Goal: Information Seeking & Learning: Learn about a topic

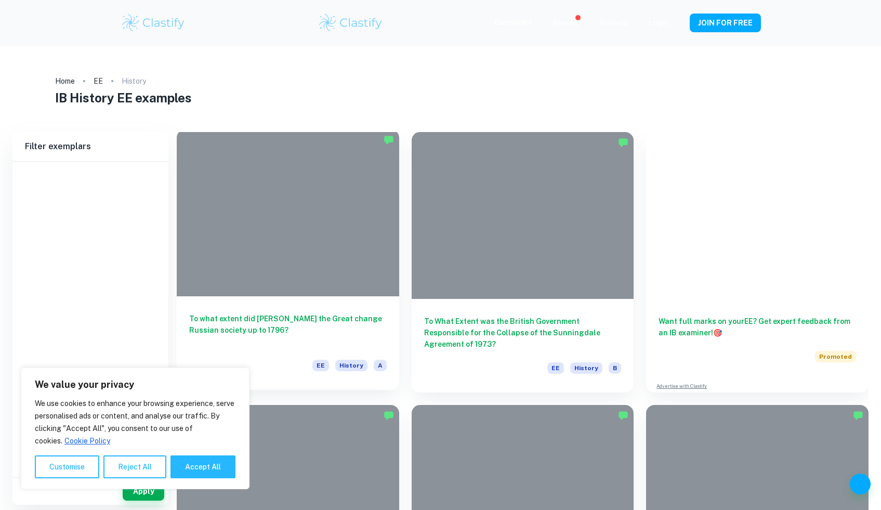
type input "History"
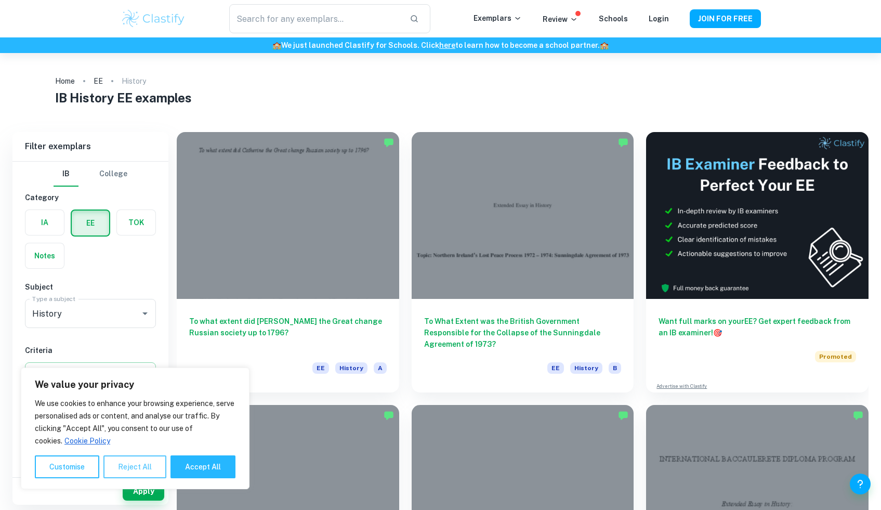
click at [145, 466] on button "Reject All" at bounding box center [134, 466] width 63 height 23
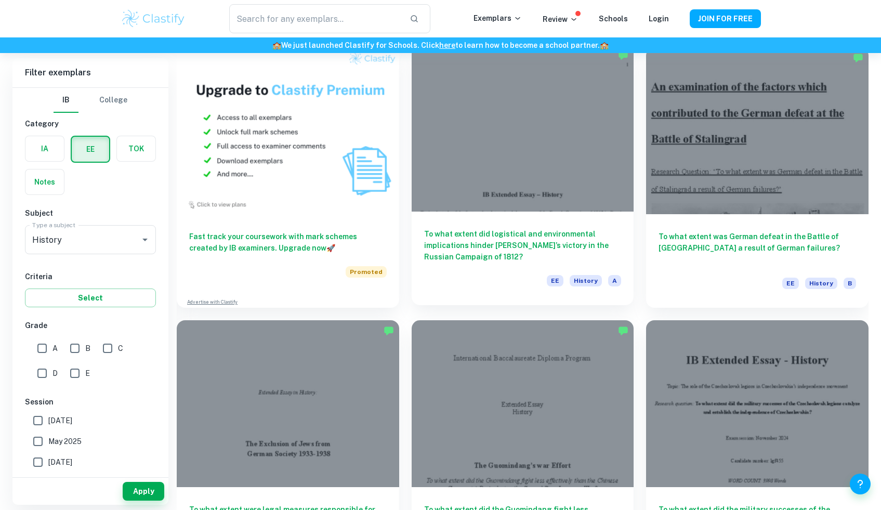
scroll to position [625, 0]
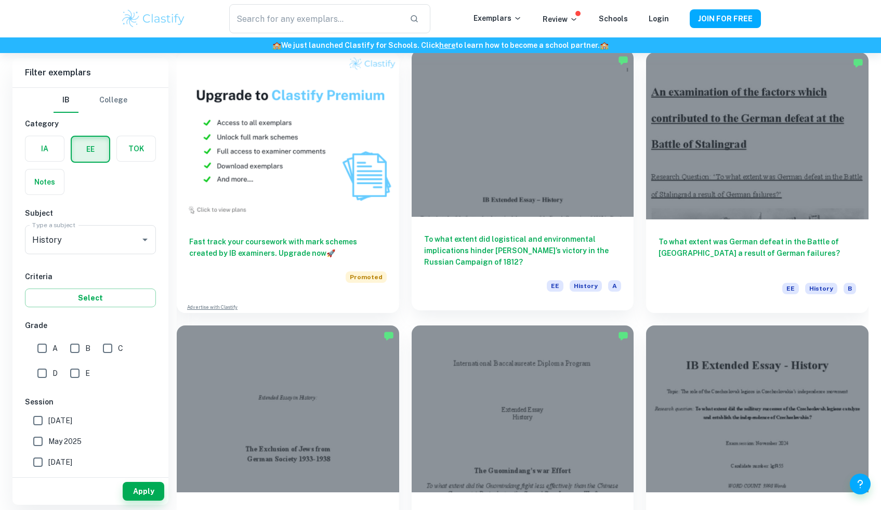
click at [448, 325] on div at bounding box center [523, 408] width 222 height 167
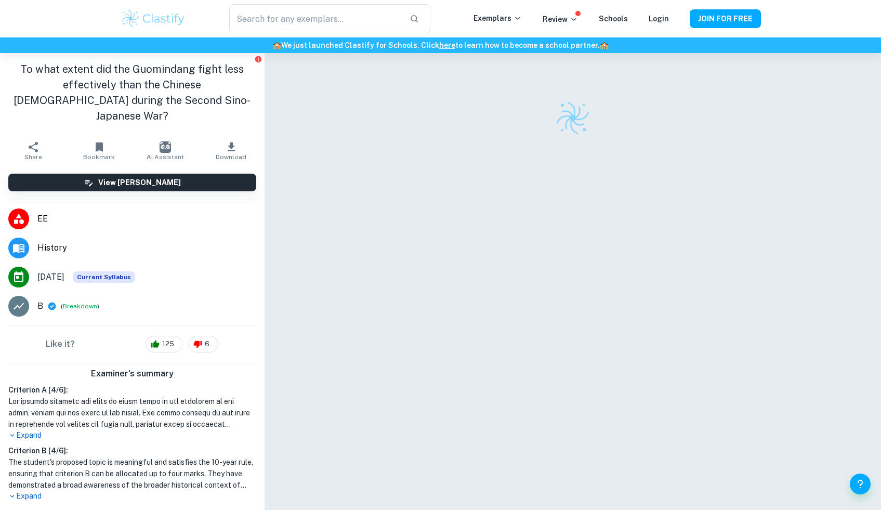
click at [448, 325] on div at bounding box center [573, 292] width 520 height 479
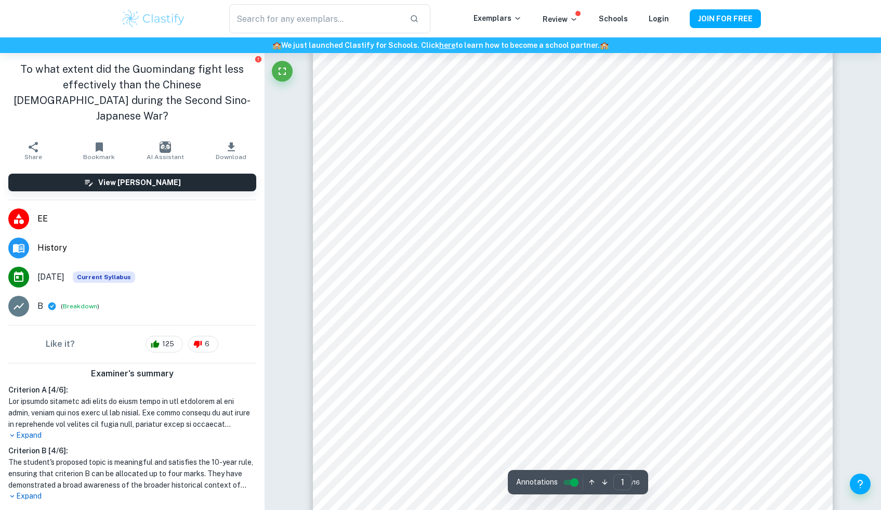
scroll to position [210, 0]
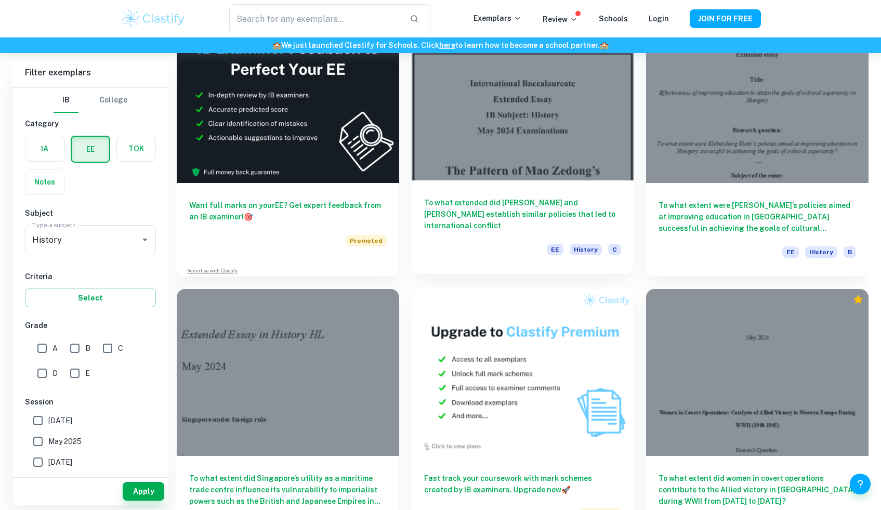
scroll to position [1752, 0]
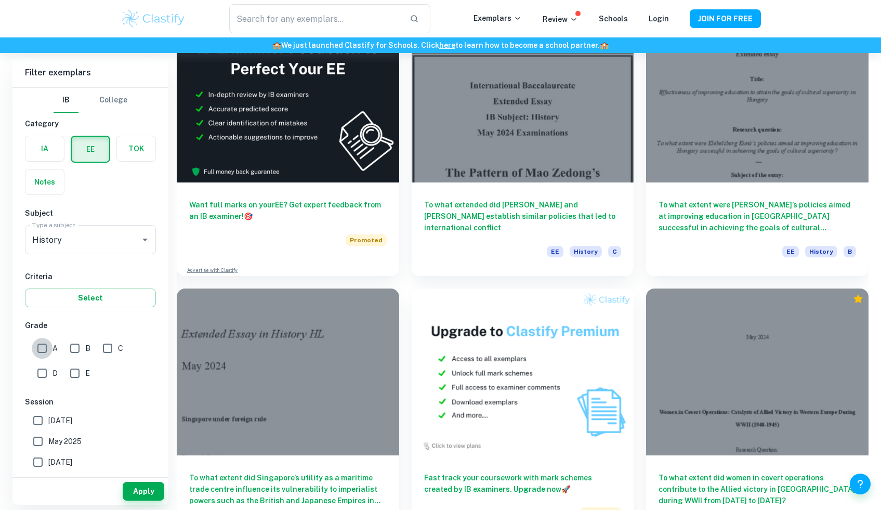
click at [45, 352] on input "A" at bounding box center [42, 348] width 21 height 21
checkbox input "true"
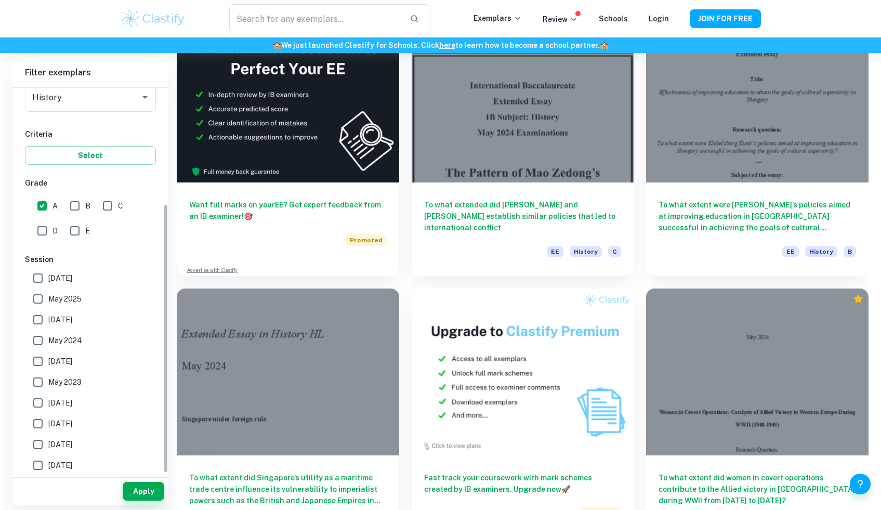
scroll to position [166, 0]
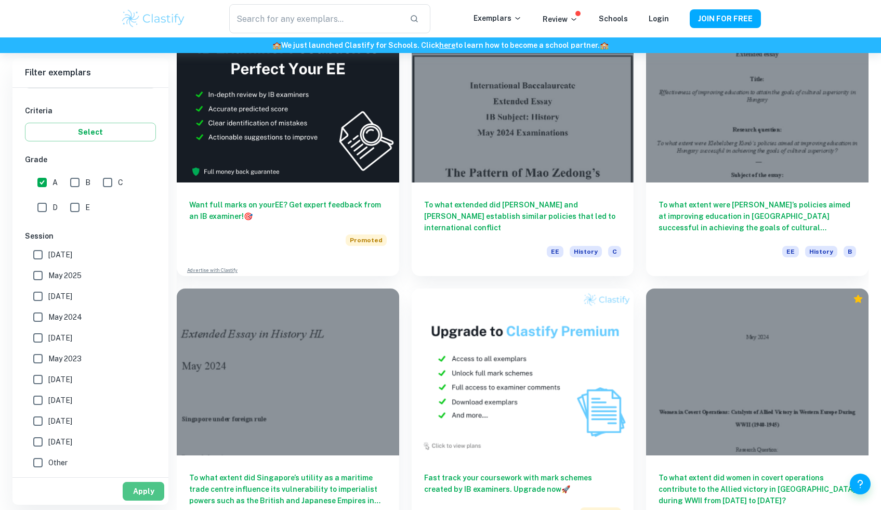
click at [132, 498] on button "Apply" at bounding box center [144, 491] width 42 height 19
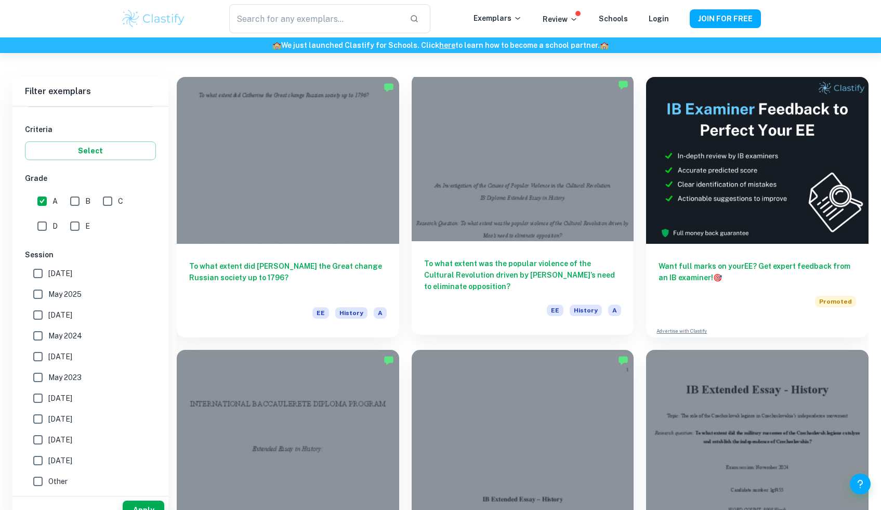
scroll to position [0, 0]
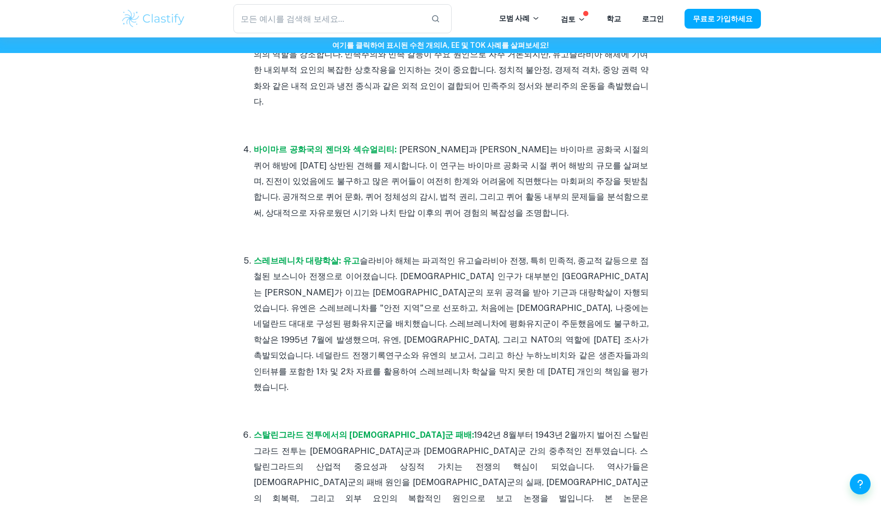
scroll to position [790, 0]
click at [313, 145] on font "[PERSON_NAME]과 [PERSON_NAME]는 바이마르 공화국 시절의 퀴어 해방에 [DATE] 상반된 견해를 제시합니다. 이 연구는 바…" at bounding box center [451, 181] width 395 height 73
click at [314, 145] on font "바이마르 공화국의 젠더와 섹슈얼리티:" at bounding box center [325, 150] width 143 height 10
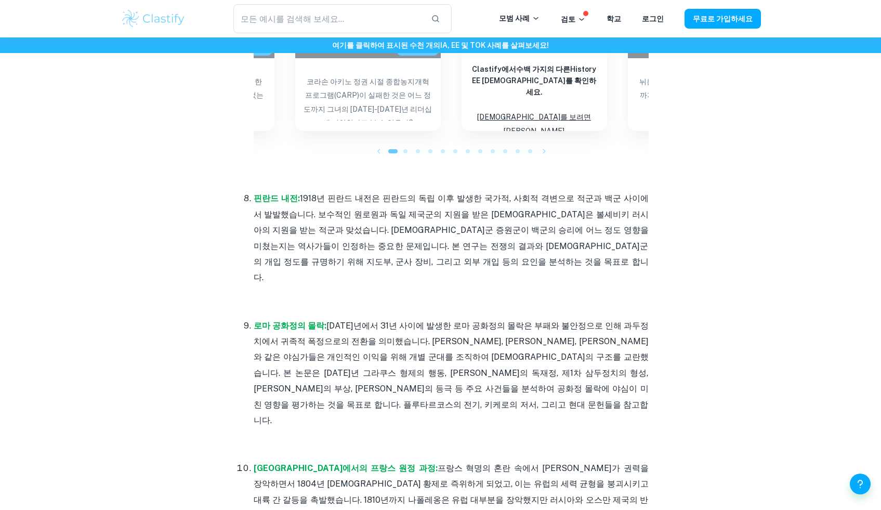
scroll to position [1523, 0]
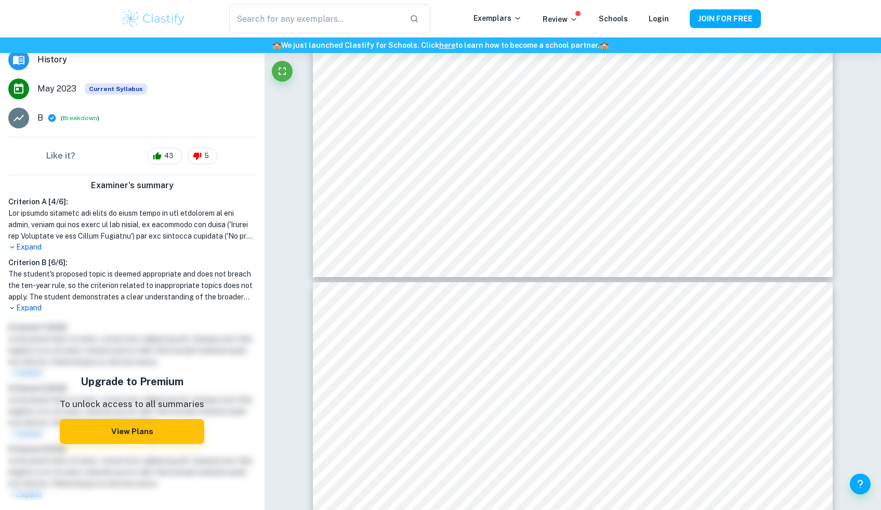
scroll to position [175, 0]
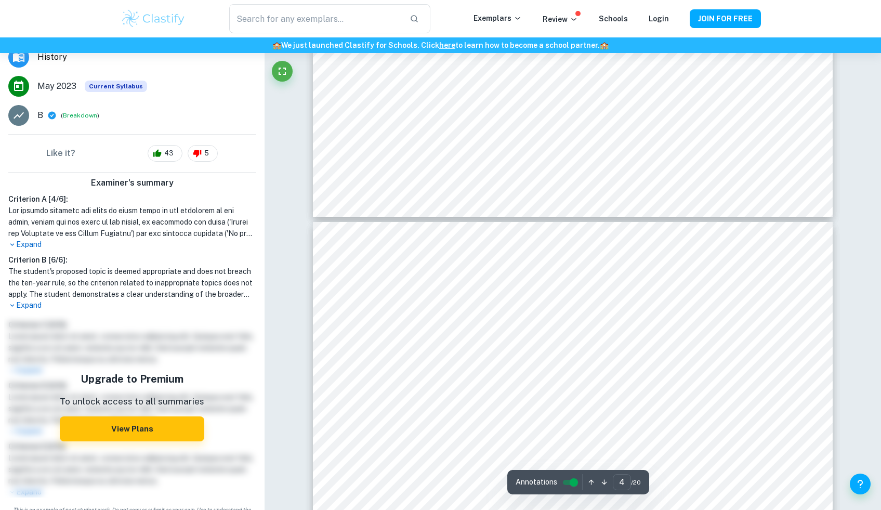
type input "3"
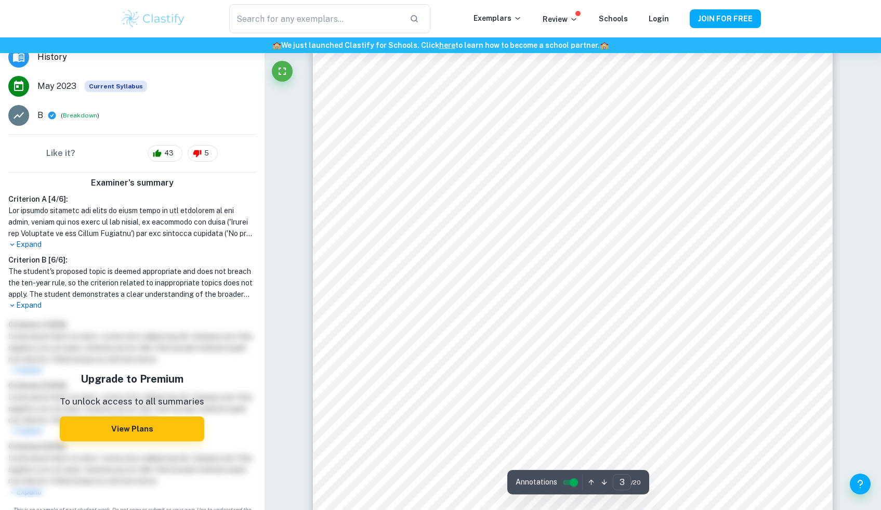
scroll to position [1765, 0]
